Goal: Submit feedback/report problem

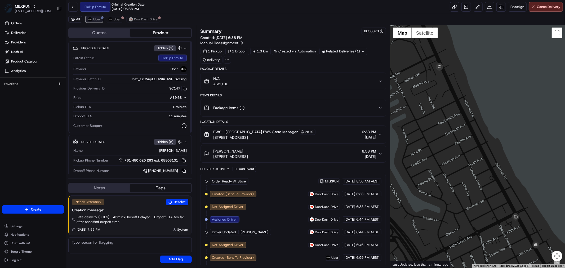
click at [96, 17] on span "Uber" at bounding box center [96, 19] width 7 height 4
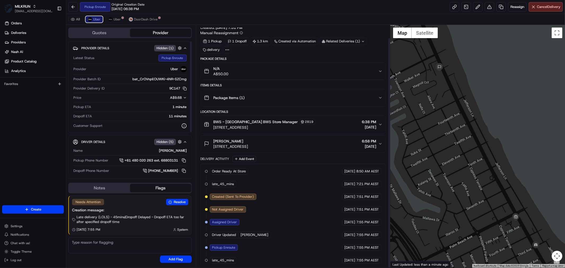
scroll to position [14, 0]
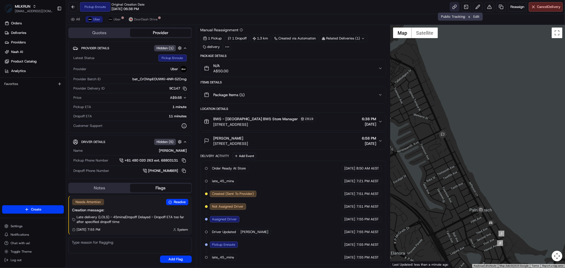
click at [456, 7] on link at bounding box center [455, 7] width 10 height 10
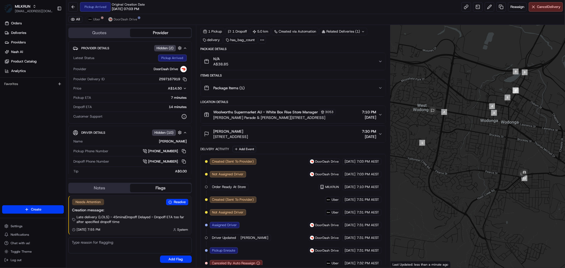
scroll to position [52, 0]
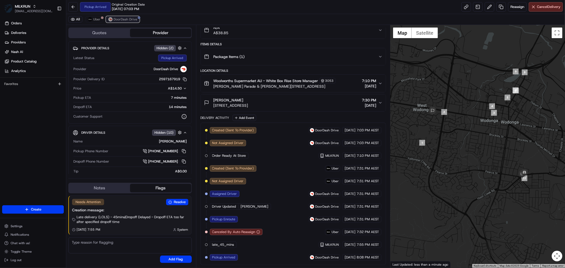
click at [125, 20] on span "DoorDash Drive" at bounding box center [126, 19] width 24 height 4
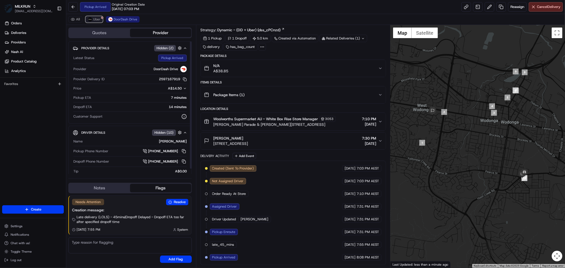
click at [98, 19] on span "Uber" at bounding box center [96, 19] width 7 height 4
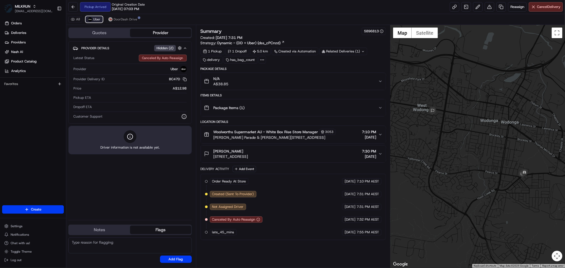
scroll to position [0, 0]
click at [127, 20] on span "DoorDash Drive" at bounding box center [126, 19] width 24 height 4
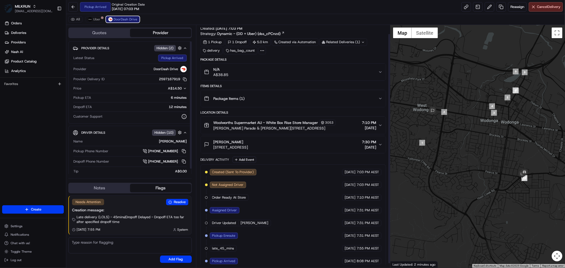
scroll to position [14, 0]
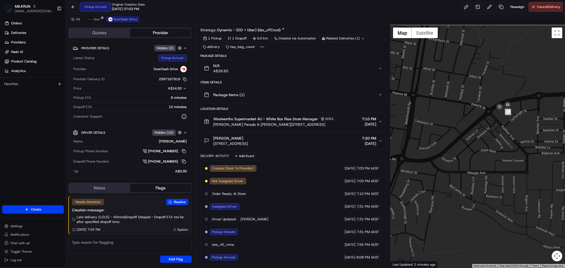
drag, startPoint x: 515, startPoint y: 145, endPoint x: 509, endPoint y: 210, distance: 65.2
click at [509, 210] on div at bounding box center [478, 146] width 175 height 243
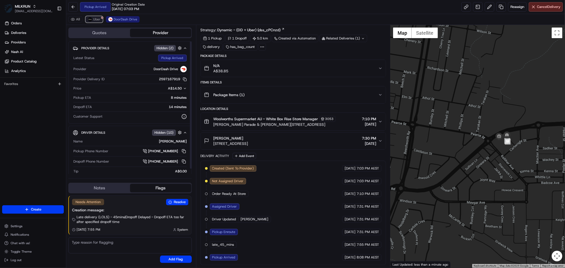
click at [94, 19] on span "Uber" at bounding box center [96, 19] width 7 height 4
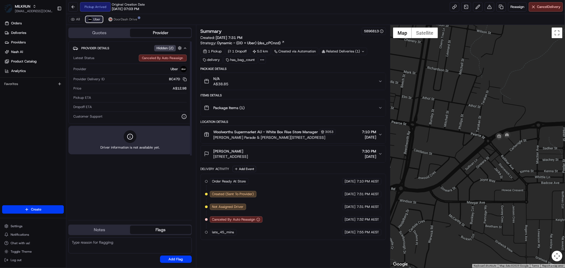
scroll to position [0, 0]
click at [125, 15] on div "All Uber DoorDash Drive" at bounding box center [315, 19] width 499 height 11
click at [126, 19] on span "DoorDash Drive" at bounding box center [126, 19] width 24 height 4
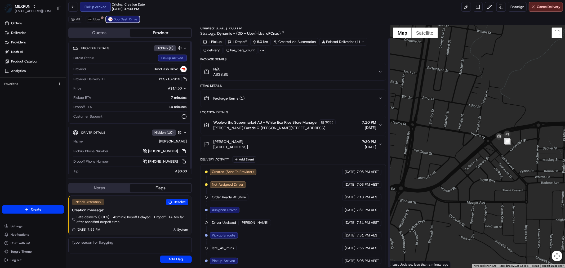
scroll to position [14, 0]
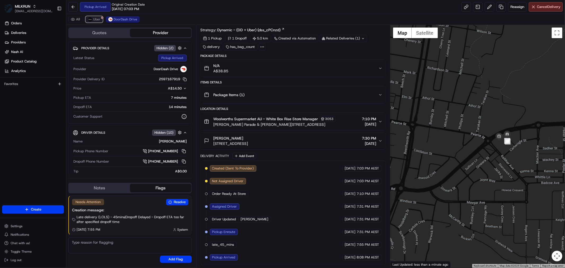
click at [98, 20] on span "Uber" at bounding box center [96, 19] width 7 height 4
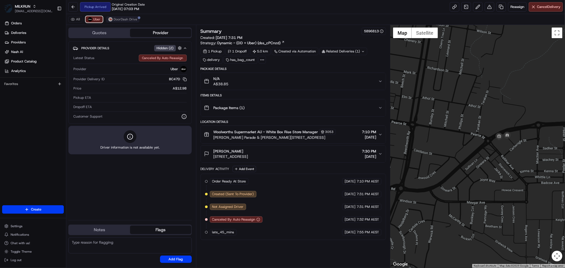
scroll to position [0, 0]
click at [126, 19] on span "DoorDash Drive" at bounding box center [126, 19] width 24 height 4
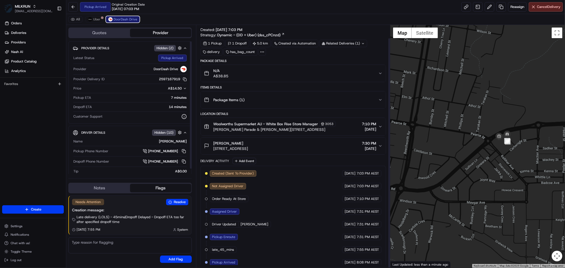
scroll to position [14, 0]
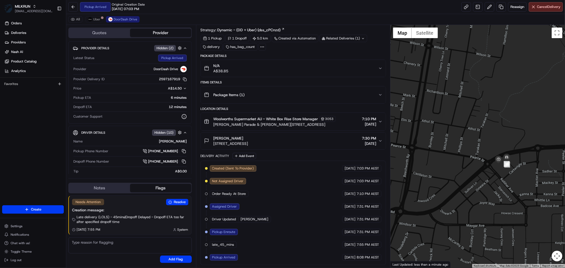
drag, startPoint x: 509, startPoint y: 216, endPoint x: 477, endPoint y: 232, distance: 36.0
click at [477, 232] on div at bounding box center [478, 146] width 175 height 243
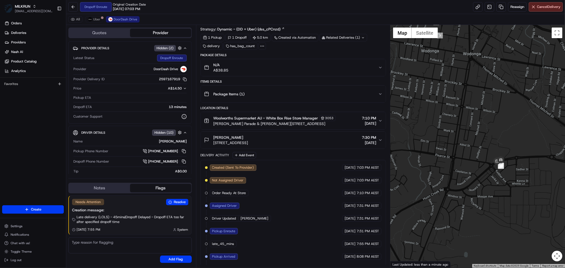
scroll to position [39, 0]
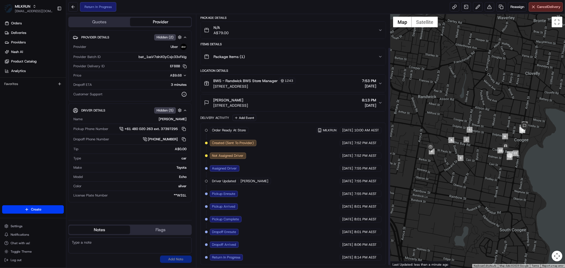
scroll to position [41, 0]
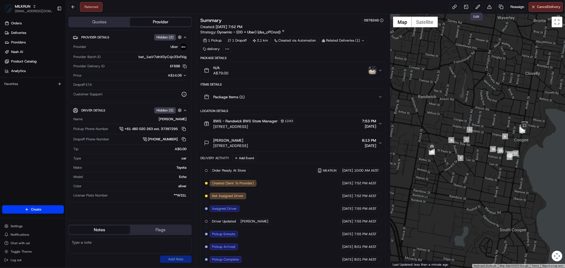
scroll to position [41, 0]
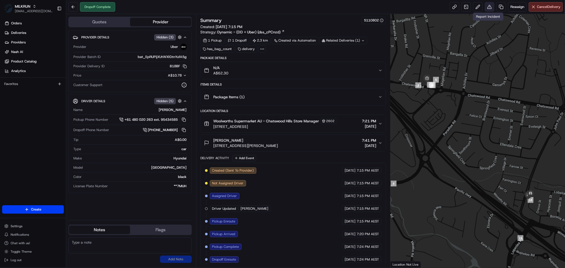
click at [490, 5] on button at bounding box center [490, 7] width 10 height 10
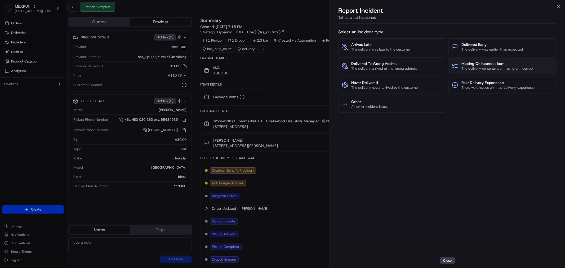
click at [491, 62] on span "Missing Or Incorrect Items" at bounding box center [498, 63] width 72 height 5
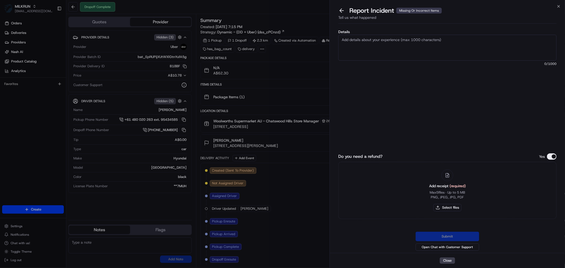
click at [364, 30] on label "Details" at bounding box center [447, 32] width 218 height 4
click at [364, 35] on textarea "Details" at bounding box center [447, 48] width 218 height 26
click at [364, 38] on textarea "Details" at bounding box center [447, 48] width 218 height 26
click at [397, 36] on textarea "Details" at bounding box center [447, 48] width 218 height 26
paste textarea "25NE2D27YDFP"
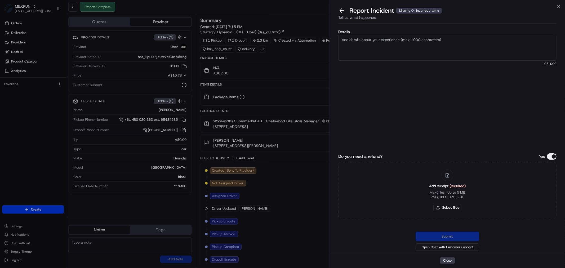
type textarea "25NE2D27YDFP"
click at [380, 39] on textarea "Details" at bounding box center [447, 48] width 218 height 26
paste textarea "Baking powder - 2.85 Gravy powder - 5.50 Stock powder - 4.40 Onions - 0.65 Dijo…"
type textarea "Baking powder - 2.85 Gravy powder - 5.50 Stock powder - 4.40 Onions - 0.65 Dijo…"
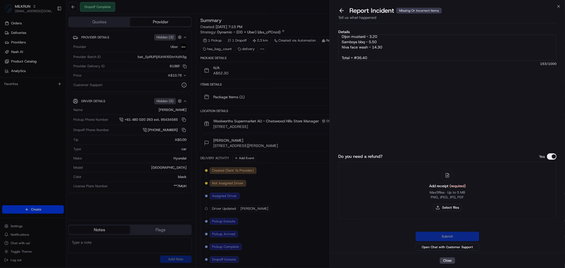
click at [437, 203] on div "Add receipt (required) Max 5 files ∙ Up to 5 MB PNG, JPEG, JPG, PDF Select files" at bounding box center [447, 190] width 45 height 48
click at [452, 209] on button "Select files" at bounding box center [448, 207] width 28 height 7
type input "C:\fakepath\Sandra.pdf"
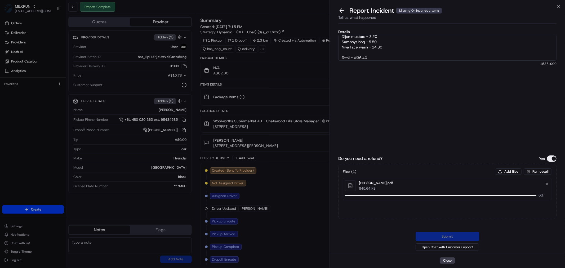
click at [390, 55] on textarea "Baking powder - 2.85 Gravy powder - 5.50 Stock powder - 4.40 Onions - 0.65 Dijo…" at bounding box center [447, 48] width 218 height 26
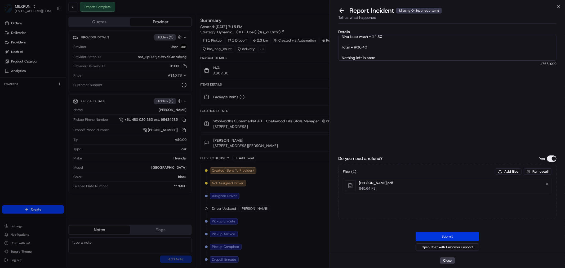
type textarea "Baking powder - 2.85 Gravy powder - 5.50 Stock powder - 4.40 Onions - 0.65 Dijo…"
click at [451, 237] on button "Submit" at bounding box center [448, 237] width 64 height 10
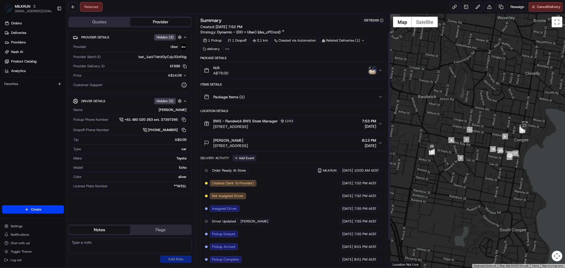
scroll to position [54, 0]
